Goal: Information Seeking & Learning: Understand process/instructions

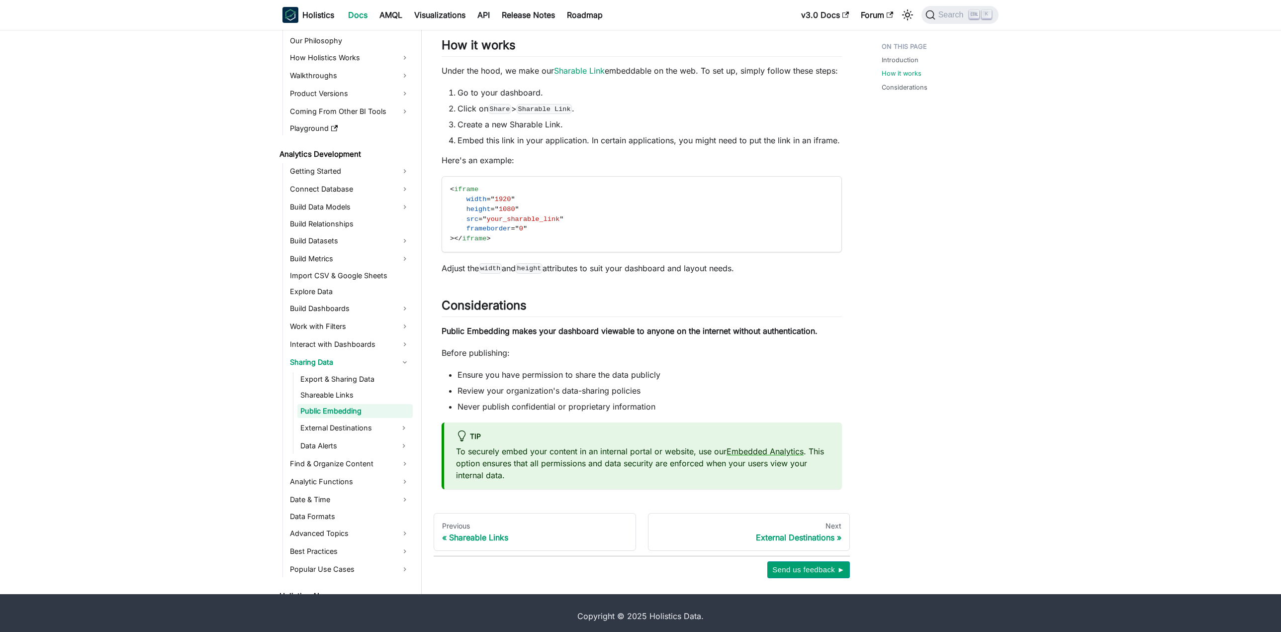
scroll to position [483, 0]
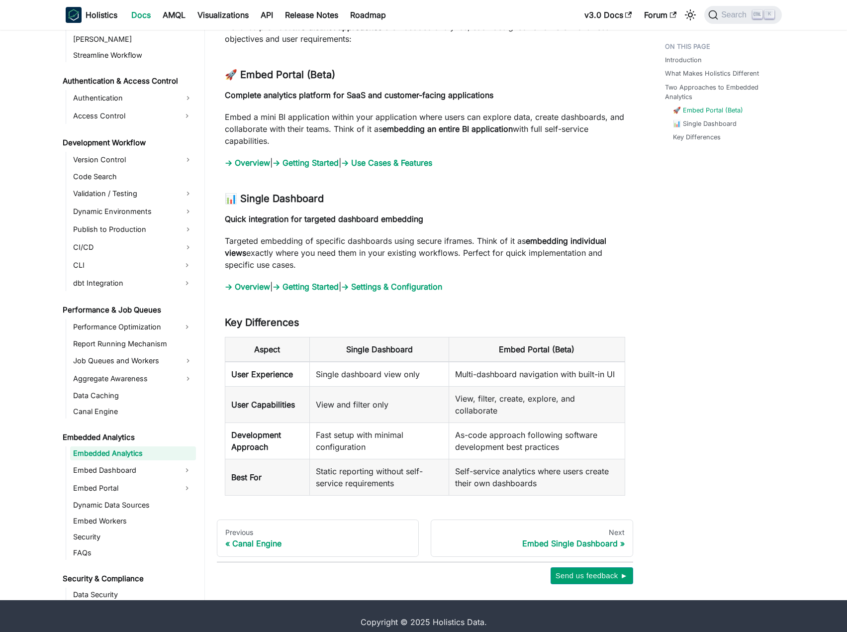
scroll to position [605, 0]
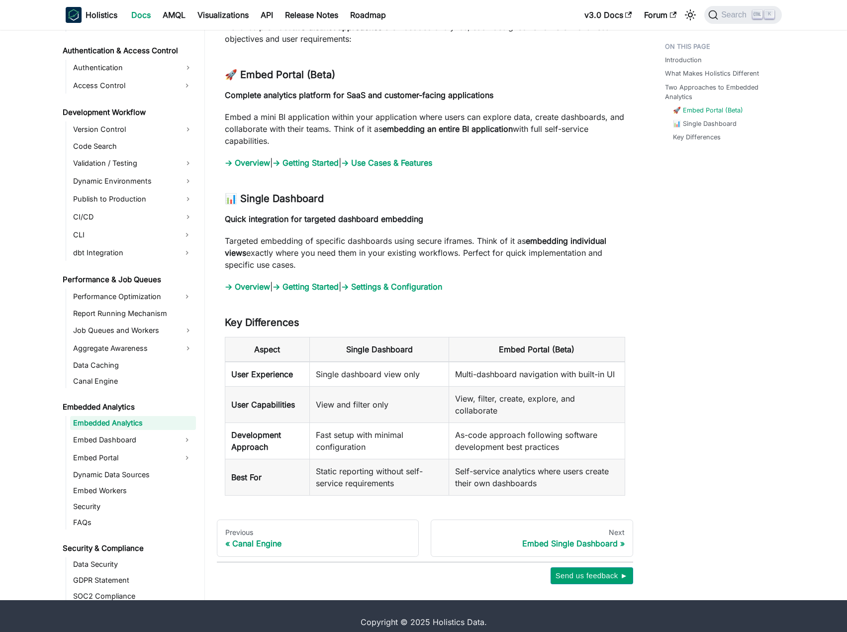
click at [93, 450] on link "Embed Portal" at bounding box center [124, 458] width 108 height 16
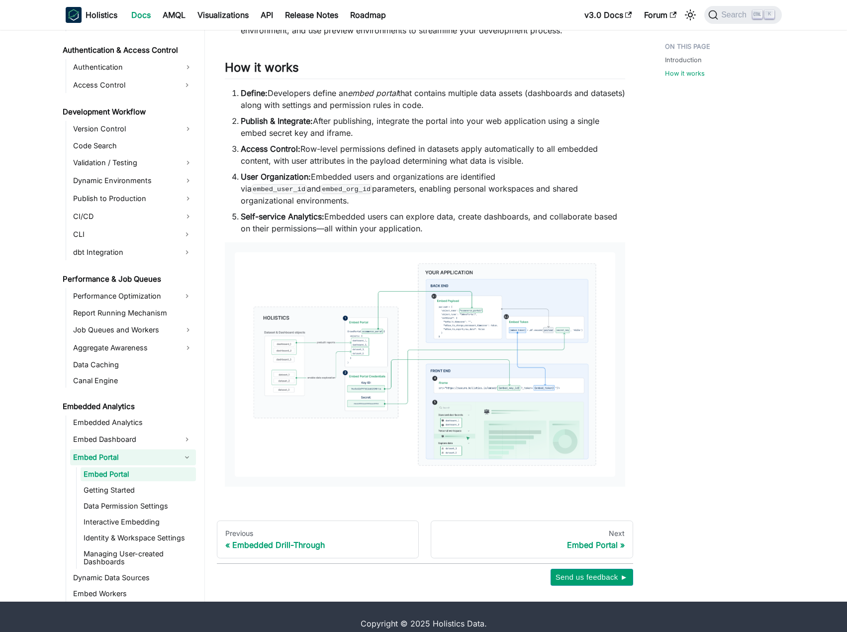
scroll to position [656, 0]
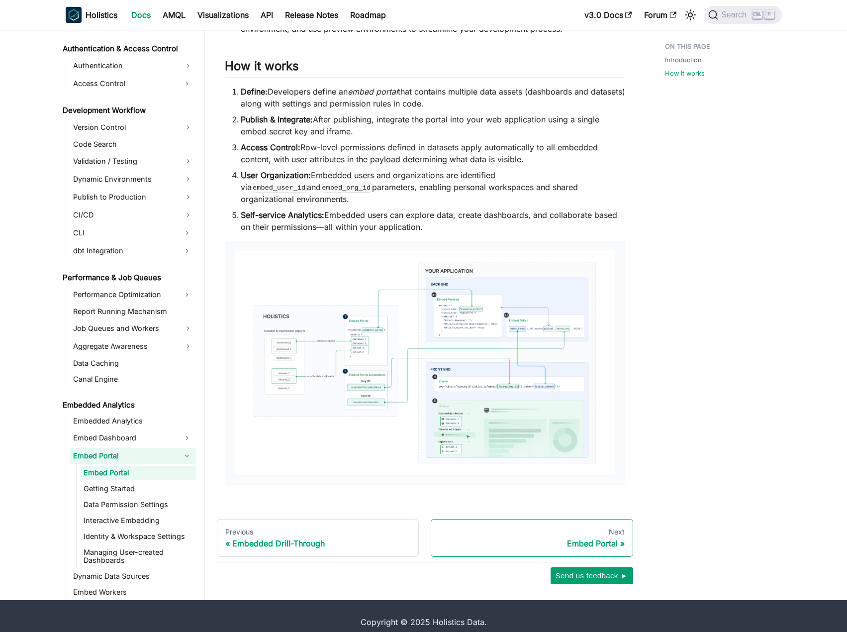
click at [609, 538] on div "Embed Portal" at bounding box center [531, 543] width 185 height 10
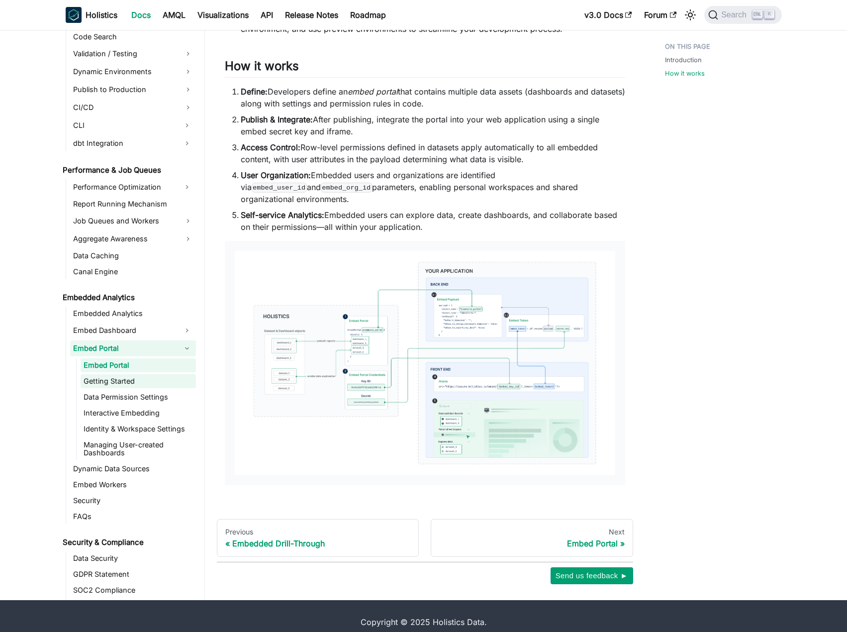
scroll to position [756, 0]
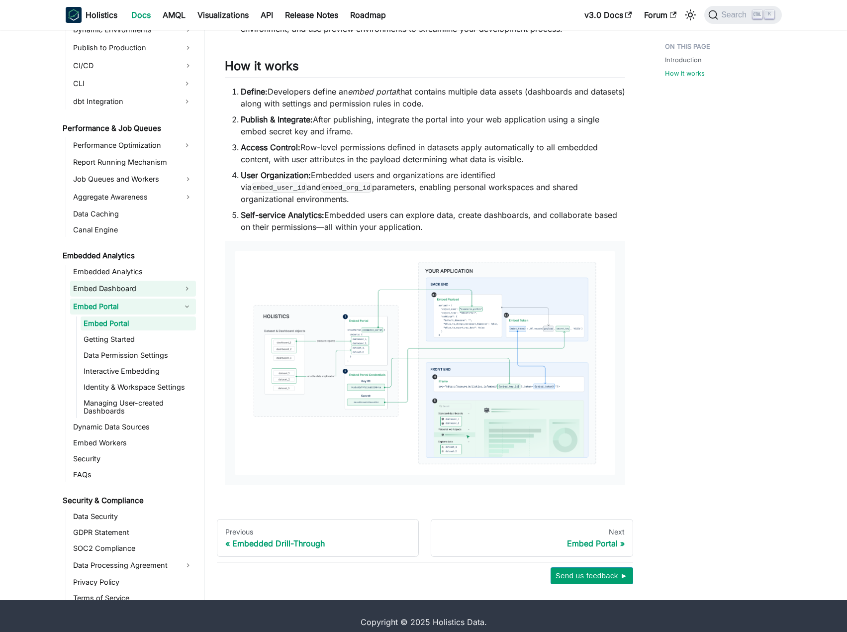
click at [112, 280] on link "Embed Dashboard" at bounding box center [124, 288] width 108 height 16
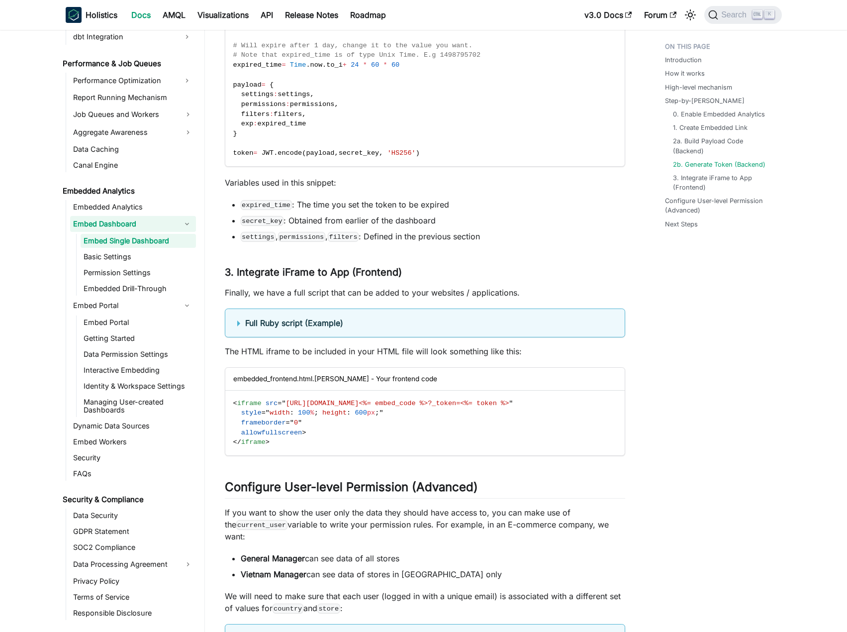
scroll to position [2884, 0]
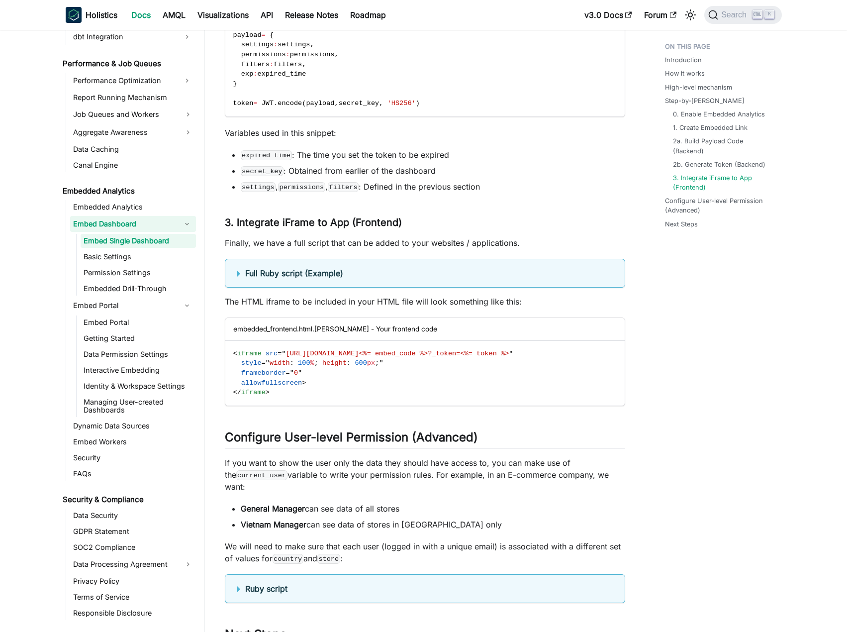
click at [233, 284] on details "Full Ruby script (Example) # Example code below uses JWT for encoding # Execute…" at bounding box center [425, 273] width 400 height 29
click at [238, 279] on summary "Full Ruby script (Example)" at bounding box center [424, 273] width 375 height 12
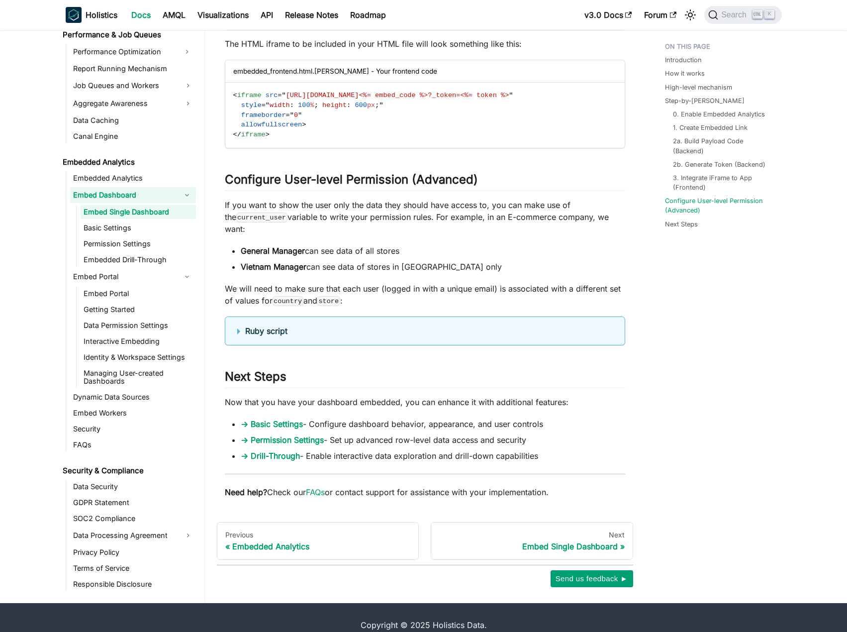
scroll to position [3670, 0]
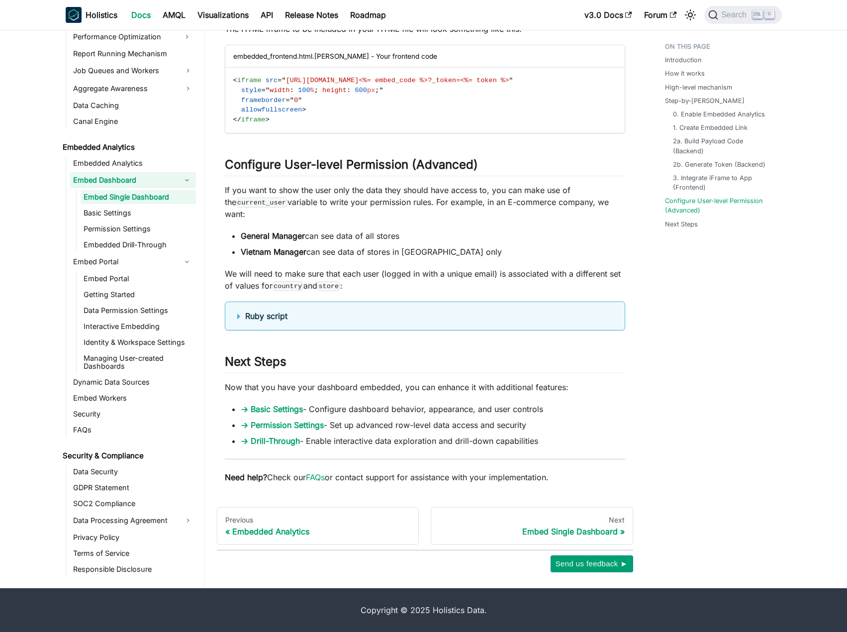
drag, startPoint x: 310, startPoint y: 311, endPoint x: 301, endPoint y: 310, distance: 9.5
click at [310, 311] on details "Ruby script country = [ ] store = [ ] # current_user is to get the current user…" at bounding box center [425, 315] width 400 height 29
click at [293, 308] on details "Ruby script country = [ ] store = [ ] # current_user is to get the current user…" at bounding box center [425, 315] width 400 height 29
click at [278, 317] on b "Ruby script" at bounding box center [266, 316] width 42 height 10
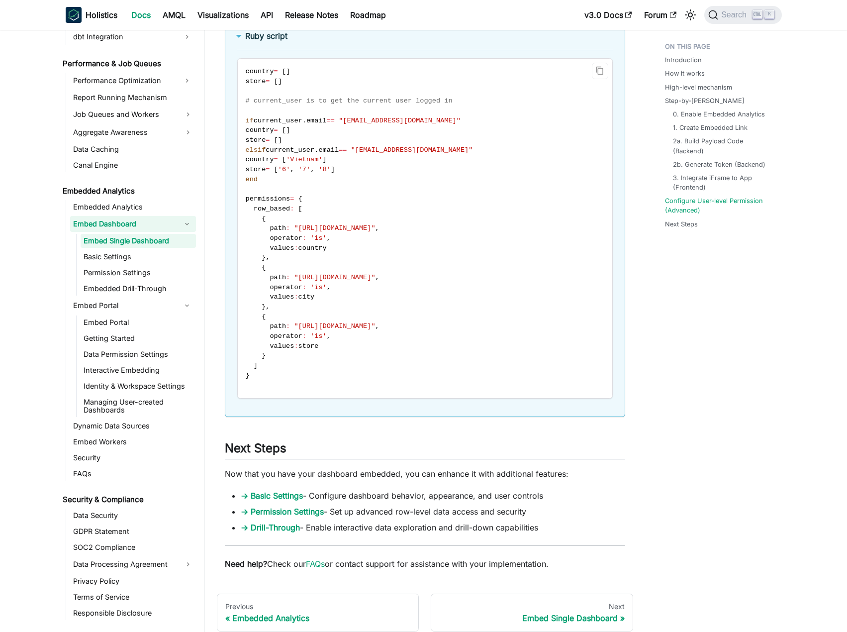
scroll to position [4037, 0]
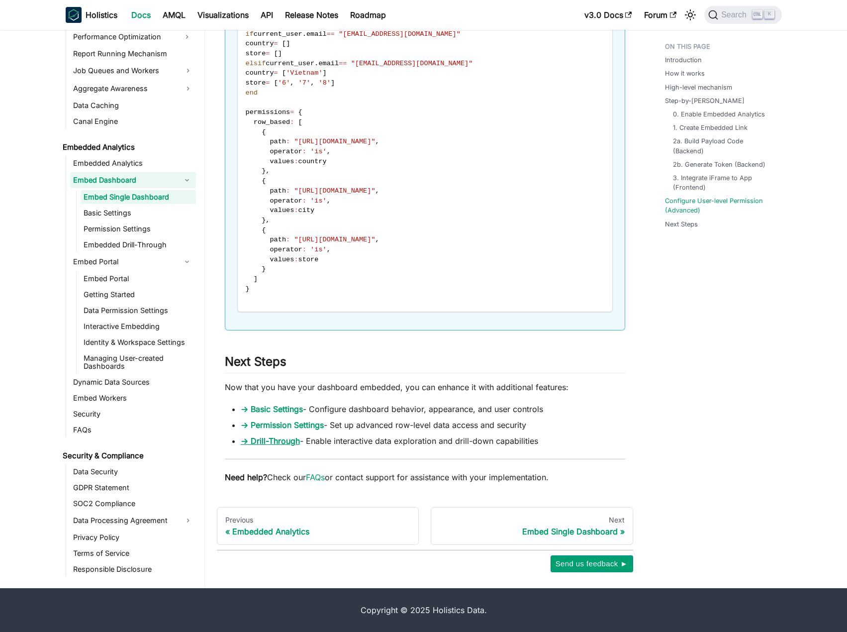
click at [292, 440] on link "→ Drill-Through" at bounding box center [270, 441] width 59 height 10
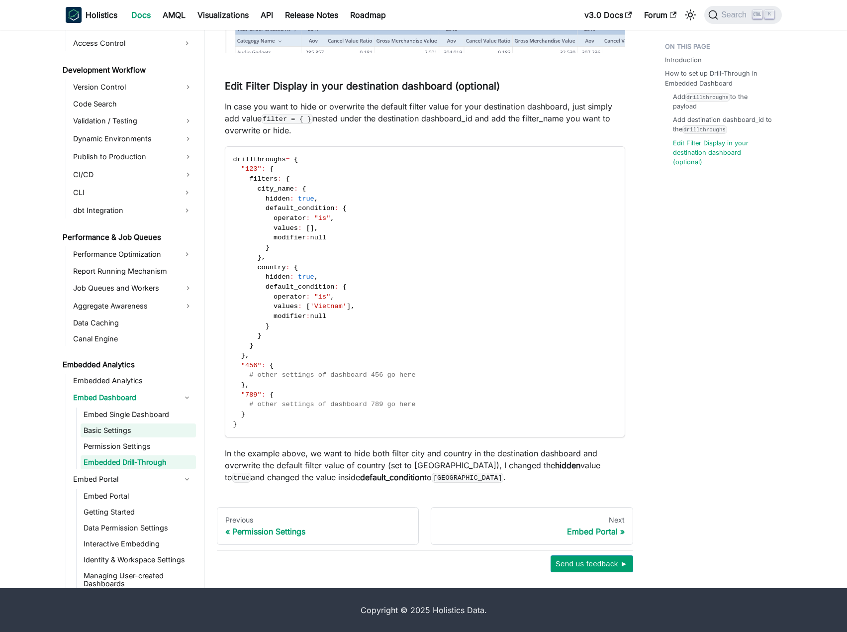
scroll to position [604, 0]
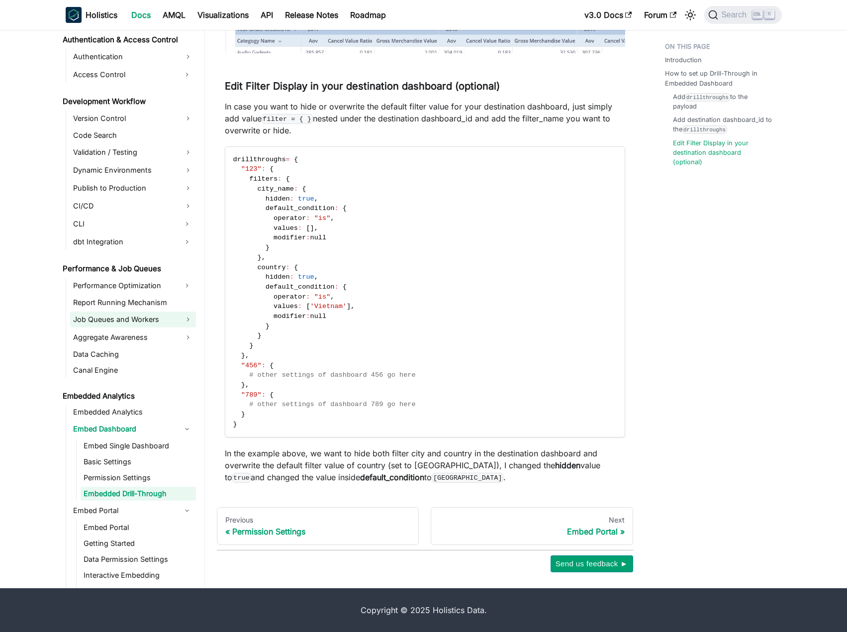
click at [138, 322] on link "Job Queues and Workers" at bounding box center [133, 319] width 126 height 16
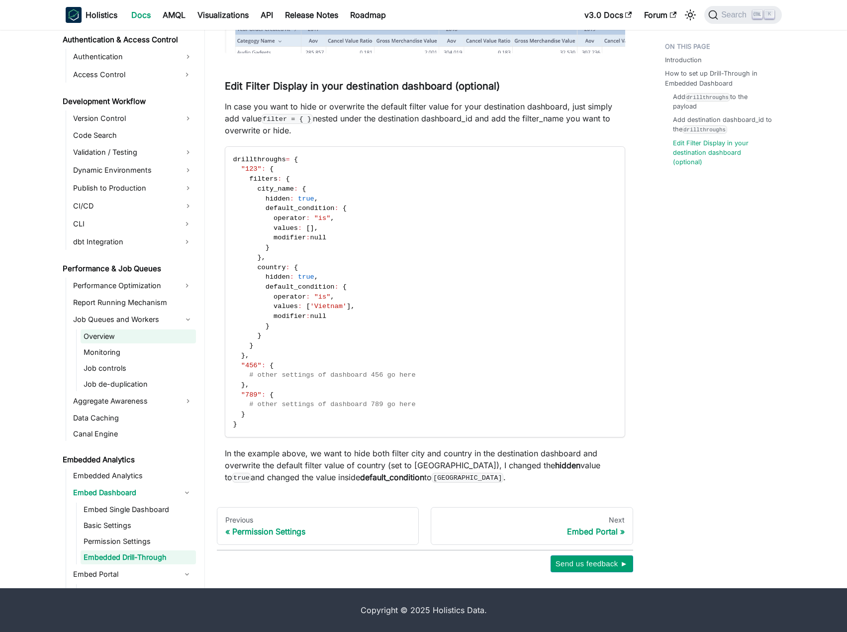
click at [136, 336] on link "Overview" at bounding box center [138, 336] width 115 height 14
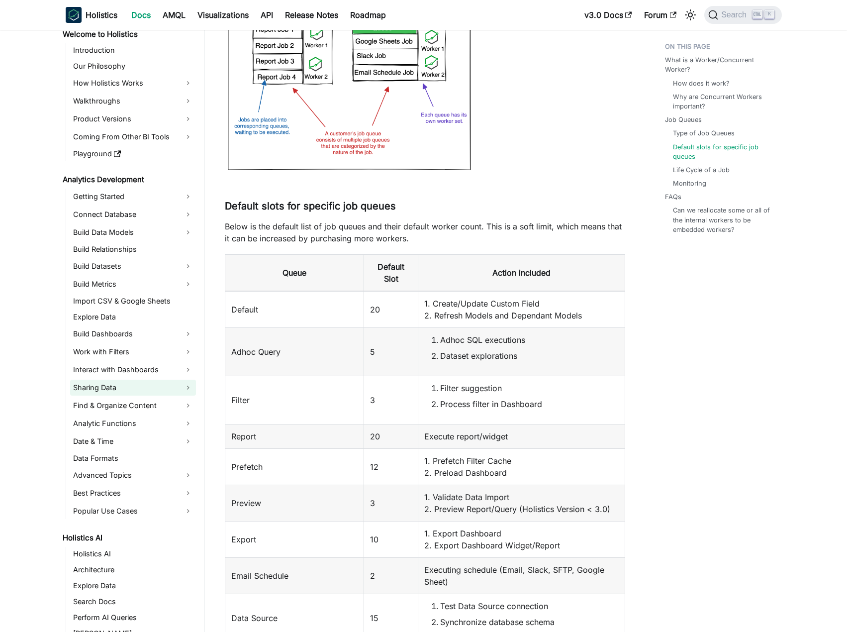
scroll to position [7, 0]
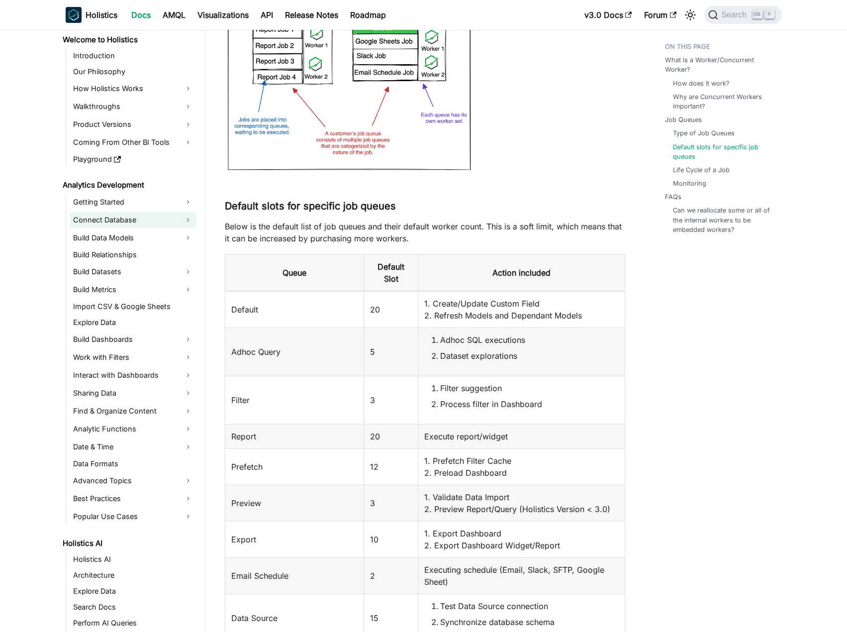
click at [135, 219] on link "Connect Database" at bounding box center [133, 220] width 126 height 16
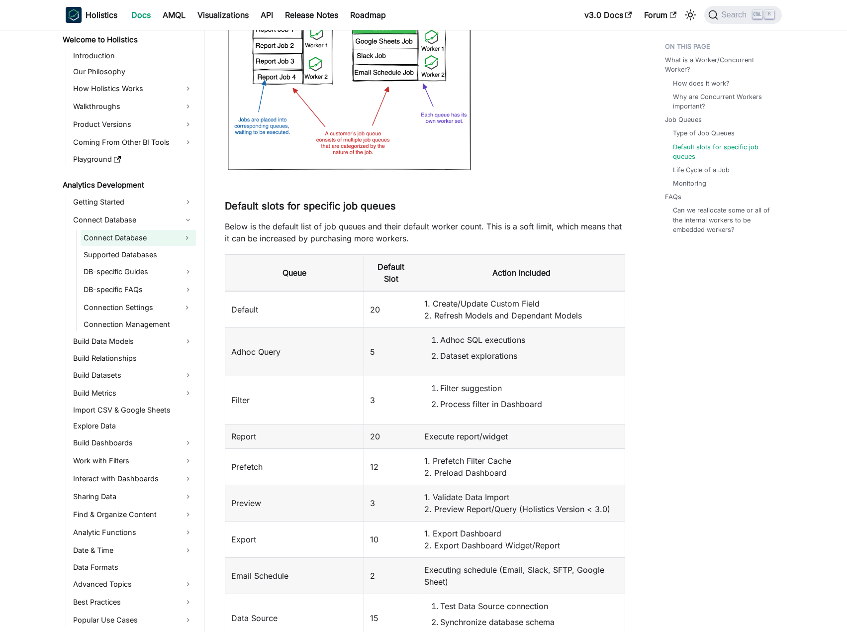
click at [148, 240] on link "Connect Database" at bounding box center [129, 238] width 97 height 16
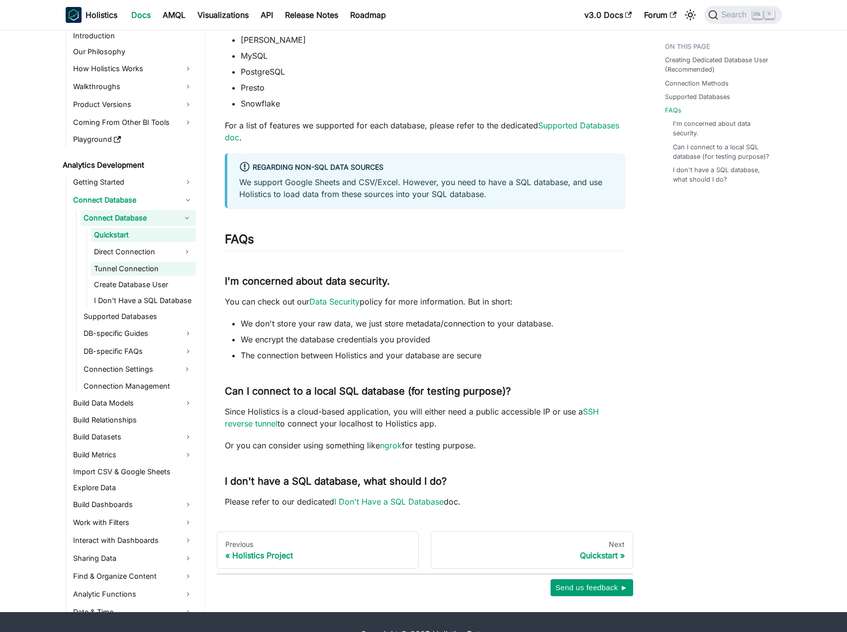
scroll to position [448, 0]
